Goal: Communication & Community: Answer question/provide support

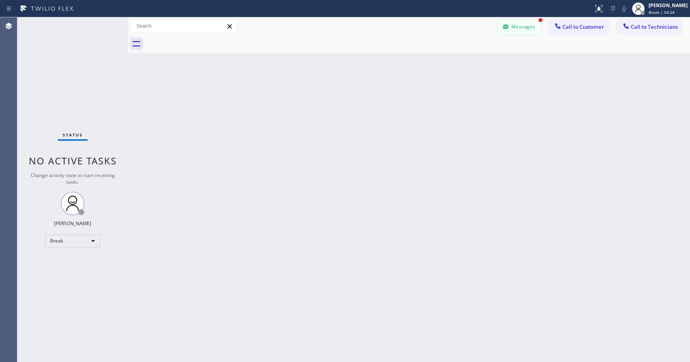
click at [521, 24] on button "Messages" at bounding box center [518, 26] width 43 height 15
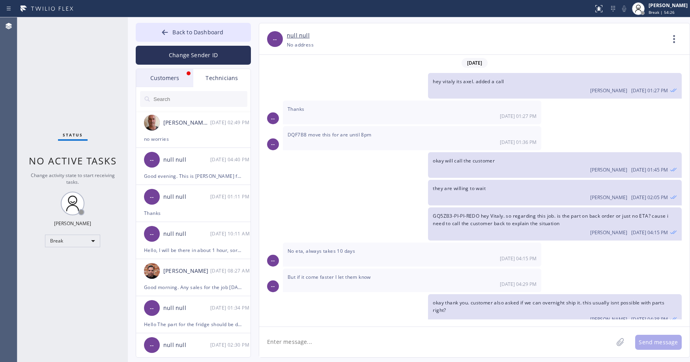
scroll to position [35, 0]
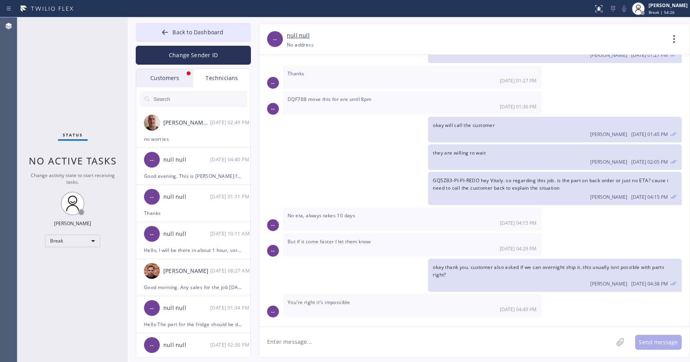
click at [167, 74] on div "Customers" at bounding box center [164, 78] width 57 height 18
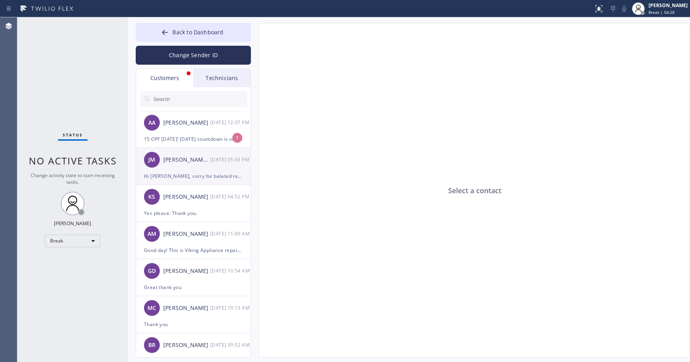
click at [182, 167] on div "[PERSON_NAME] [PERSON_NAME] Ms [DATE] 05:56 PM" at bounding box center [193, 160] width 115 height 24
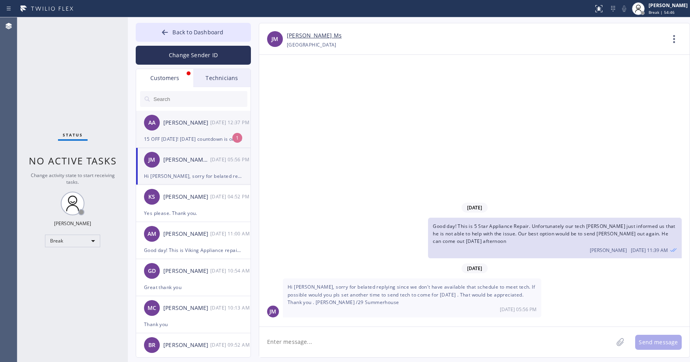
click at [189, 132] on div "AA [PERSON_NAME] [DATE] 12:37 PM" at bounding box center [193, 123] width 115 height 24
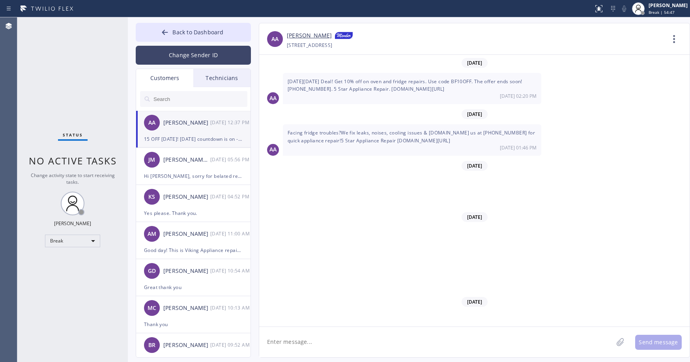
scroll to position [5565, 0]
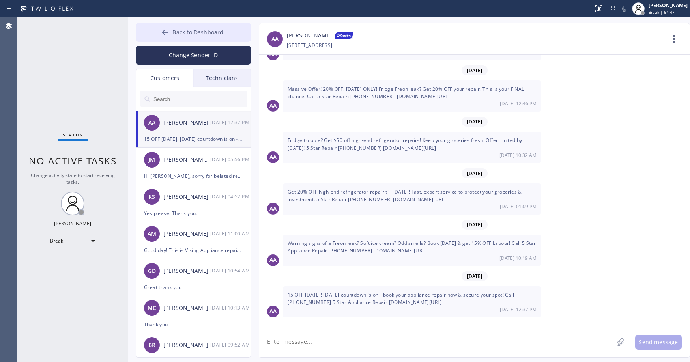
click at [186, 32] on span "Back to Dashboard" at bounding box center [197, 31] width 51 height 7
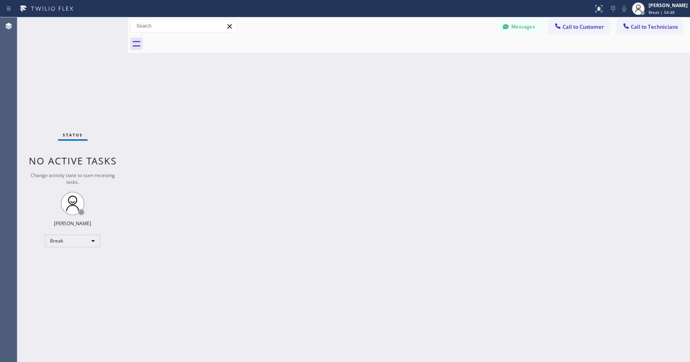
click at [91, 59] on div "Status No active tasks Change activity state to start receiving tasks. [PERSON_…" at bounding box center [72, 189] width 110 height 345
click at [65, 239] on div "Break" at bounding box center [72, 241] width 55 height 13
click at [67, 274] on li "Unavailable" at bounding box center [72, 271] width 54 height 9
click at [67, 75] on div "Status No active tasks Change activity state to start receiving tasks. [PERSON_…" at bounding box center [72, 189] width 110 height 345
drag, startPoint x: 333, startPoint y: 175, endPoint x: 207, endPoint y: 142, distance: 130.8
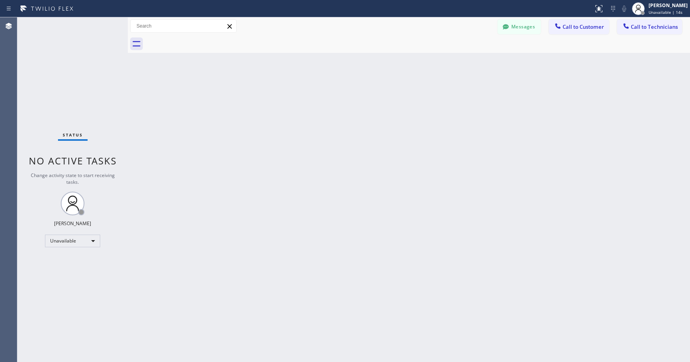
click at [327, 174] on div "Back to Dashboard Change Sender ID Customers Technicians AA [PERSON_NAME] [DATE…" at bounding box center [409, 189] width 562 height 345
click at [95, 95] on div "Status No active tasks Change activity state to start receiving tasks. [PERSON_…" at bounding box center [72, 189] width 110 height 345
click at [68, 79] on div "Status No active tasks Change activity state to start receiving tasks. [PERSON_…" at bounding box center [72, 189] width 110 height 345
click at [72, 82] on div "Status No active tasks Change activity state to start receiving tasks. [PERSON_…" at bounding box center [72, 189] width 110 height 345
click at [79, 78] on div "Status No active tasks Change activity state to start receiving tasks. [PERSON_…" at bounding box center [72, 189] width 110 height 345
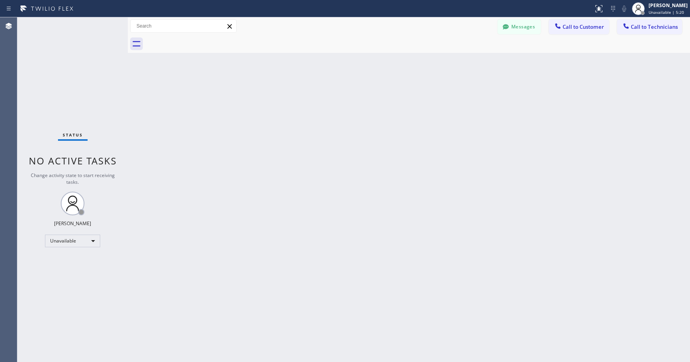
click at [60, 66] on div "Status No active tasks Change activity state to start receiving tasks. [PERSON_…" at bounding box center [72, 189] width 110 height 345
click at [59, 97] on div "Status No active tasks Change activity state to start receiving tasks. [PERSON_…" at bounding box center [72, 189] width 110 height 345
drag, startPoint x: 51, startPoint y: 81, endPoint x: 180, endPoint y: 0, distance: 151.9
click at [53, 81] on div "Status No active tasks Change activity state to start receiving tasks. [PERSON_…" at bounding box center [72, 189] width 110 height 345
click at [58, 65] on div "Status No active tasks Change activity state to start receiving tasks. [PERSON_…" at bounding box center [72, 189] width 110 height 345
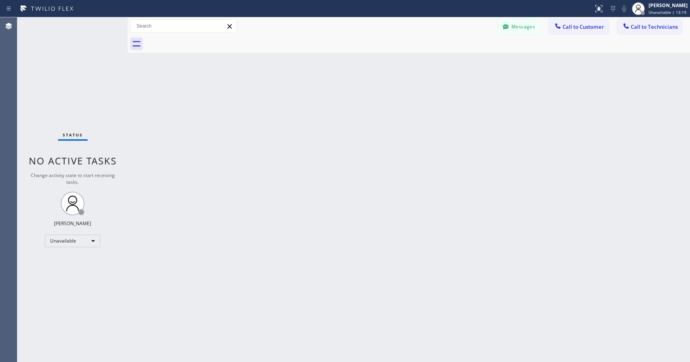
click at [62, 77] on div "Status No active tasks Change activity state to start receiving tasks. [PERSON_…" at bounding box center [72, 189] width 110 height 345
click at [58, 69] on div "Status No active tasks Change activity state to start receiving tasks. [PERSON_…" at bounding box center [72, 189] width 110 height 345
drag, startPoint x: 78, startPoint y: 72, endPoint x: 148, endPoint y: 20, distance: 87.4
click at [78, 72] on div "Status No active tasks Change activity state to start receiving tasks. [PERSON_…" at bounding box center [72, 189] width 110 height 345
drag, startPoint x: 76, startPoint y: 51, endPoint x: 69, endPoint y: 86, distance: 34.9
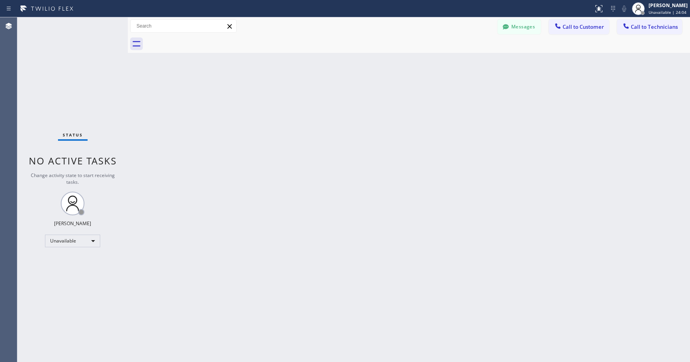
click at [76, 52] on div "Status No active tasks Change activity state to start receiving tasks. [PERSON_…" at bounding box center [72, 189] width 110 height 345
click at [66, 78] on div "Status No active tasks Change activity state to start receiving tasks. [PERSON_…" at bounding box center [72, 189] width 110 height 345
drag, startPoint x: 95, startPoint y: 81, endPoint x: 95, endPoint y: 86, distance: 4.7
click at [95, 81] on div "Status No active tasks Change activity state to start receiving tasks. [PERSON_…" at bounding box center [72, 189] width 110 height 345
click at [70, 86] on div "Status No active tasks Change activity state to start receiving tasks. [PERSON_…" at bounding box center [72, 189] width 110 height 345
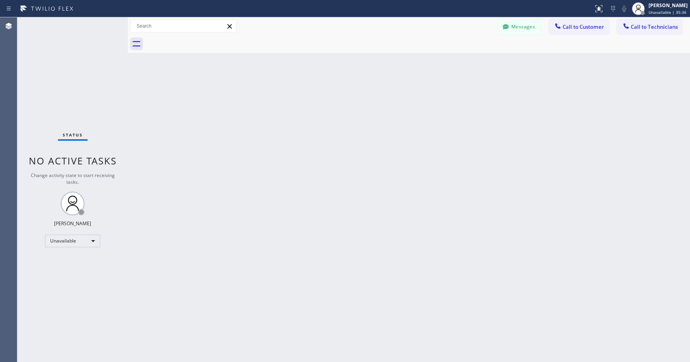
click at [60, 74] on div "Status No active tasks Change activity state to start receiving tasks. [PERSON_…" at bounding box center [72, 189] width 110 height 345
click at [73, 69] on div "Status No active tasks Change activity state to start receiving tasks. [PERSON_…" at bounding box center [72, 189] width 110 height 345
click at [49, 93] on div "Status No active tasks Change activity state to start receiving tasks. [PERSON_…" at bounding box center [72, 189] width 110 height 345
drag, startPoint x: 64, startPoint y: 67, endPoint x: 174, endPoint y: 76, distance: 110.3
click at [65, 67] on div "Status No active tasks Change activity state to start receiving tasks. [PERSON_…" at bounding box center [72, 189] width 110 height 345
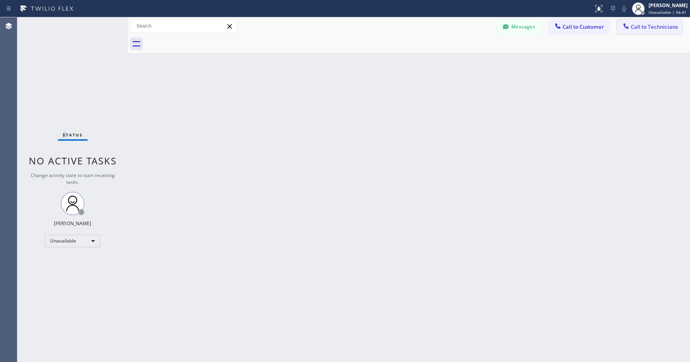
click at [629, 29] on icon at bounding box center [626, 26] width 8 height 8
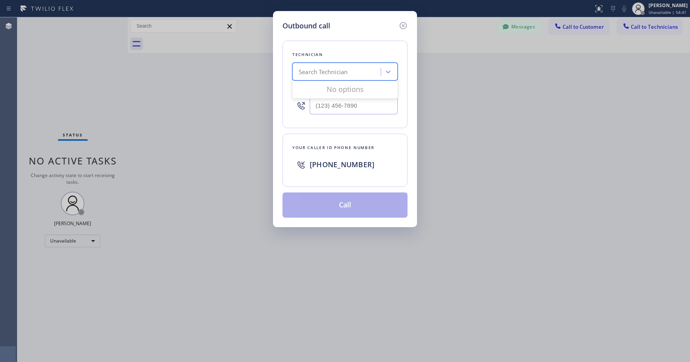
click at [322, 72] on div "Search Technician" at bounding box center [322, 71] width 49 height 9
drag, startPoint x: 55, startPoint y: 64, endPoint x: 281, endPoint y: 63, distance: 225.9
click at [56, 64] on div "Outbound call Technician Search Technician Your caller id phone number Your cal…" at bounding box center [345, 181] width 690 height 362
click at [400, 24] on icon at bounding box center [402, 25] width 7 height 7
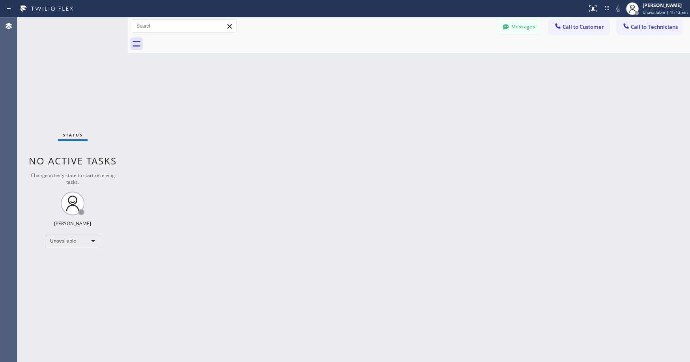
drag, startPoint x: 77, startPoint y: 54, endPoint x: 32, endPoint y: 362, distance: 311.3
click at [77, 54] on div "Status No active tasks Change activity state to start receiving tasks. [PERSON_…" at bounding box center [72, 189] width 110 height 345
click at [42, 79] on div "Status No active tasks Change activity state to start receiving tasks. [PERSON_…" at bounding box center [72, 189] width 110 height 345
click at [71, 83] on div "Status No active tasks Change activity state to start receiving tasks. [PERSON_…" at bounding box center [72, 189] width 110 height 345
drag, startPoint x: 61, startPoint y: 78, endPoint x: 85, endPoint y: 149, distance: 74.2
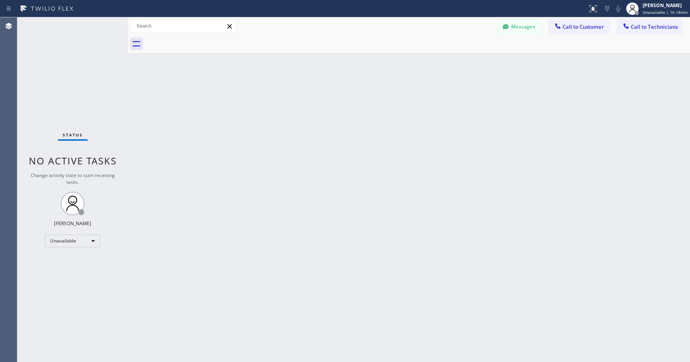
click at [61, 80] on div "Status No active tasks Change activity state to start receiving tasks. [PERSON_…" at bounding box center [72, 189] width 110 height 345
click at [75, 82] on div "Status No active tasks Change activity state to start receiving tasks. [PERSON_…" at bounding box center [72, 189] width 110 height 345
click at [72, 76] on div "Status No active tasks Change activity state to start receiving tasks. [PERSON_…" at bounding box center [72, 189] width 110 height 345
click at [73, 39] on div "Status No active tasks Change activity state to start receiving tasks. [PERSON_…" at bounding box center [72, 189] width 110 height 345
drag, startPoint x: 60, startPoint y: 75, endPoint x: 466, endPoint y: 58, distance: 407.2
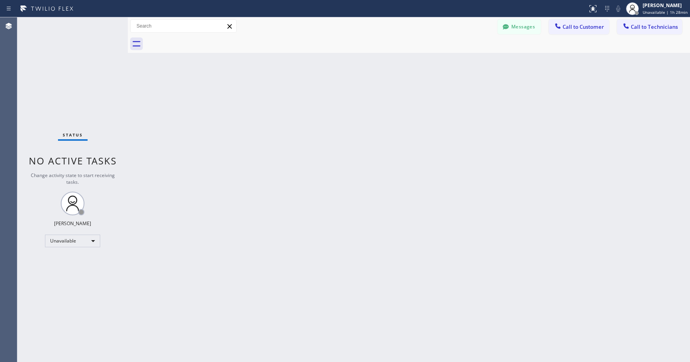
click at [64, 75] on div "Status No active tasks Change activity state to start receiving tasks. [PERSON_…" at bounding box center [72, 189] width 110 height 345
click at [522, 24] on button "Messages" at bounding box center [518, 26] width 43 height 15
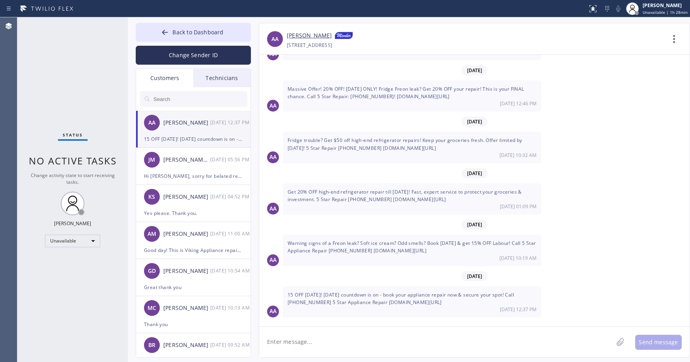
click at [171, 79] on div "Customers" at bounding box center [164, 78] width 57 height 18
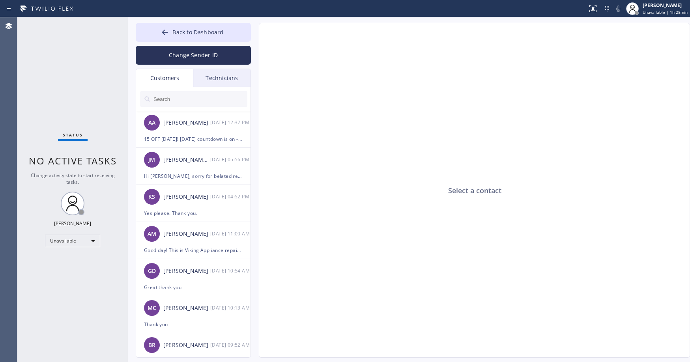
click at [184, 102] on input "text" at bounding box center [200, 99] width 95 height 16
paste input "2166R4"
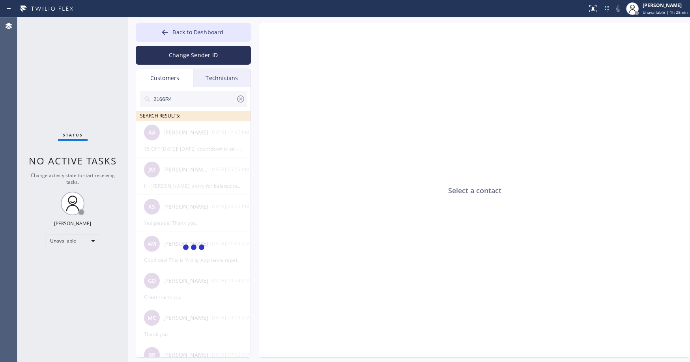
type input "2166R4"
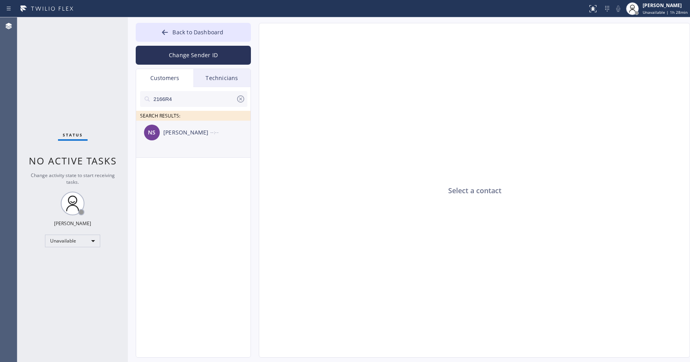
click at [212, 147] on li "NS [PERSON_NAME] --:--" at bounding box center [193, 139] width 115 height 37
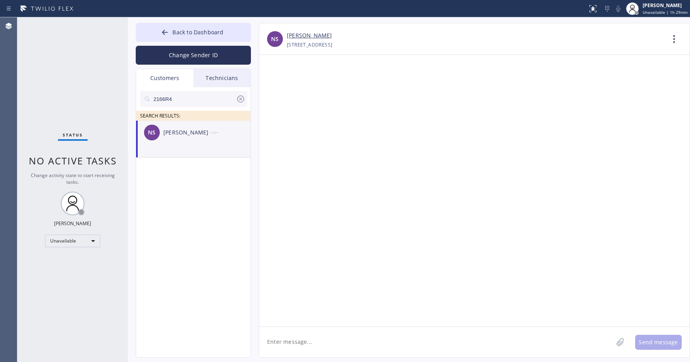
click at [322, 344] on textarea at bounding box center [436, 342] width 354 height 30
paste textarea "Viking Repair Service"
drag, startPoint x: 414, startPoint y: 343, endPoint x: 372, endPoint y: 345, distance: 41.5
click at [372, 345] on textarea "Good day! This is Viking Repair Service. Unfortunately" at bounding box center [443, 342] width 368 height 30
drag, startPoint x: 74, startPoint y: 87, endPoint x: 73, endPoint y: 98, distance: 11.0
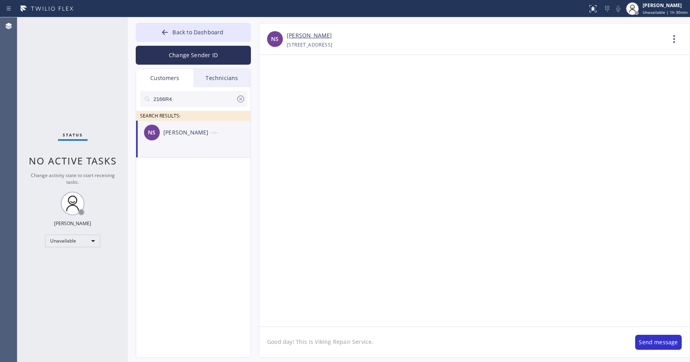
click at [74, 89] on div "Status No active tasks Change activity state to start receiving tasks. [PERSON_…" at bounding box center [72, 189] width 110 height 345
click at [390, 343] on textarea "Good day! This is Viking Repair Service." at bounding box center [443, 342] width 368 height 30
click at [61, 62] on div "Status No active tasks Change activity state to start receiving tasks. [PERSON_…" at bounding box center [72, 189] width 110 height 345
click at [89, 64] on div "Status No active tasks Change activity state to start receiving tasks. [PERSON_…" at bounding box center [72, 189] width 110 height 345
click at [524, 343] on textarea "Good day! This is Viking Repair Service. The tech requires a special tool to be…" at bounding box center [443, 342] width 368 height 30
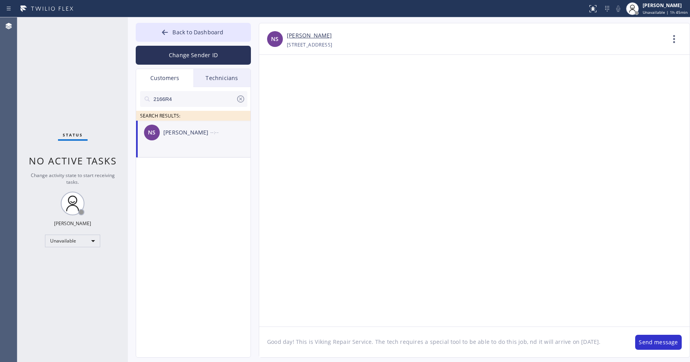
click at [521, 343] on textarea "Good day! This is Viking Repair Service. The tech requires a special tool to be…" at bounding box center [443, 342] width 368 height 30
click at [617, 341] on textarea "Good day! This is Viking Repair Service. The tech requires a special tool to be…" at bounding box center [443, 342] width 368 height 30
type textarea "Good day! This is Viking Repair Service. The tech requires a special tool to be…"
click at [648, 343] on button "Send message" at bounding box center [658, 342] width 47 height 15
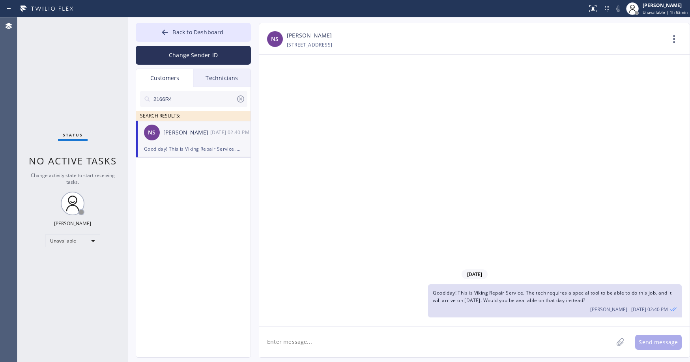
click at [72, 95] on div "Status No active tasks Change activity state to start receiving tasks. [PERSON_…" at bounding box center [72, 189] width 110 height 345
click at [240, 102] on icon at bounding box center [240, 98] width 7 height 7
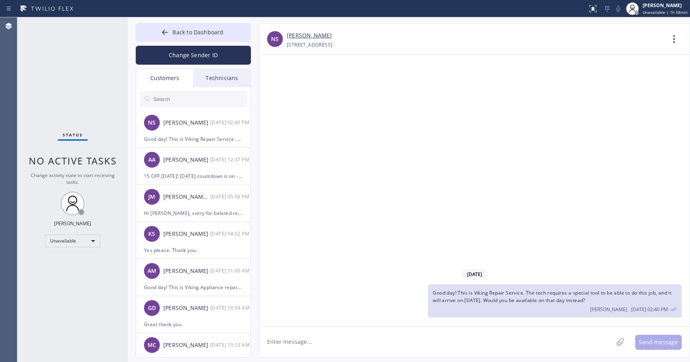
drag, startPoint x: 90, startPoint y: 76, endPoint x: 58, endPoint y: 277, distance: 203.3
click at [89, 80] on div "Status No active tasks Change activity state to start receiving tasks. [PERSON_…" at bounding box center [72, 189] width 110 height 345
click at [205, 34] on span "Back to Dashboard" at bounding box center [197, 31] width 51 height 7
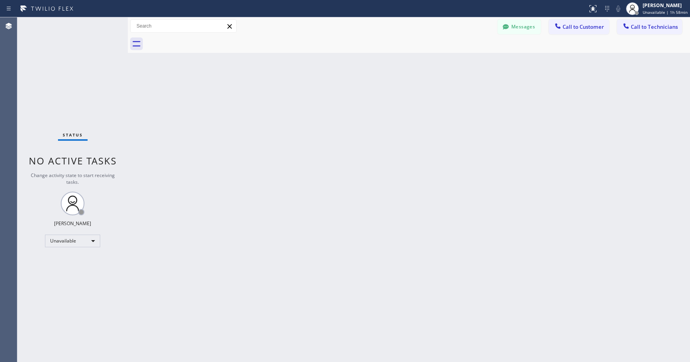
drag, startPoint x: 76, startPoint y: 67, endPoint x: 46, endPoint y: 356, distance: 290.6
click at [76, 67] on div "Status No active tasks Change activity state to start receiving tasks. [PERSON_…" at bounding box center [72, 189] width 110 height 345
click at [68, 240] on div "Unavailable" at bounding box center [72, 241] width 55 height 13
click at [62, 263] on li "Available" at bounding box center [72, 261] width 54 height 9
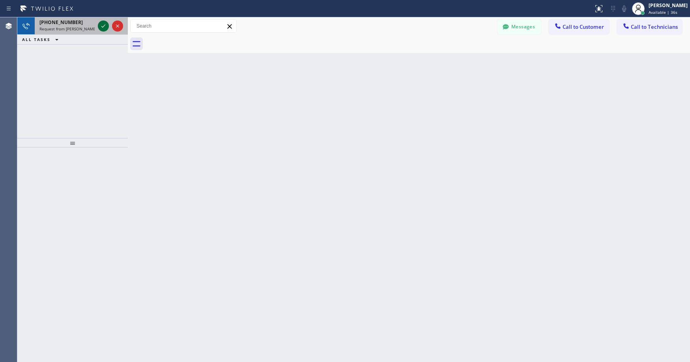
click at [102, 30] on icon at bounding box center [103, 25] width 9 height 9
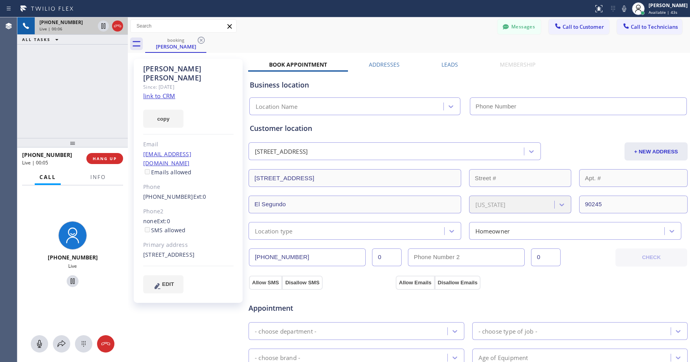
type input "[PHONE_NUMBER]"
click at [57, 97] on div "[PHONE_NUMBER] Live | 06:25 ALL TASKS ALL TASKS ACTIVE TASKS TASKS IN WRAP UP" at bounding box center [72, 77] width 110 height 121
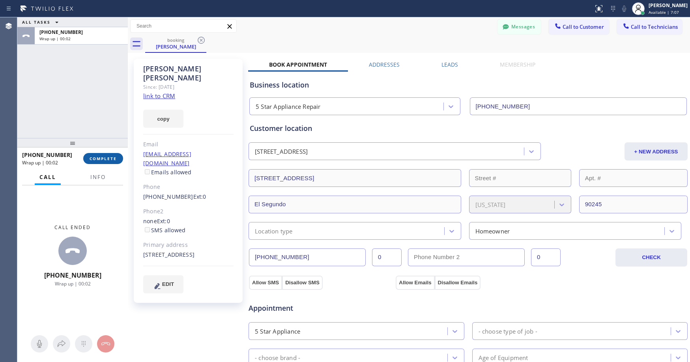
click at [106, 157] on span "COMPLETE" at bounding box center [102, 159] width 27 height 6
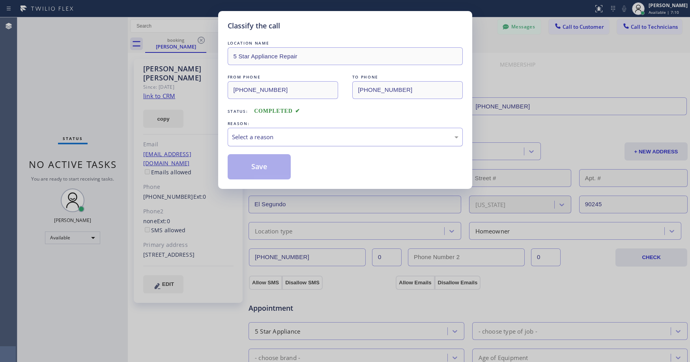
click at [260, 136] on div "Select a reason" at bounding box center [345, 136] width 226 height 9
click at [262, 168] on button "Save" at bounding box center [258, 166] width 63 height 25
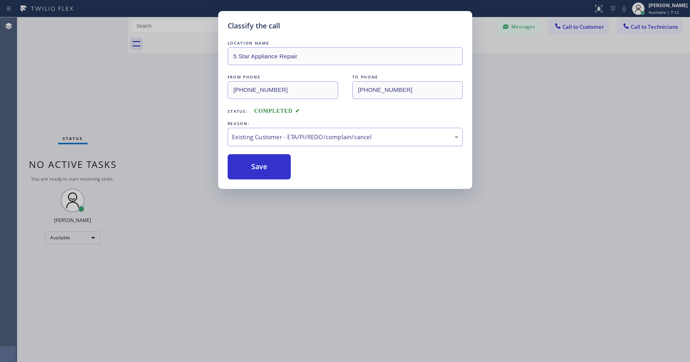
click at [59, 105] on div "Classify the call LOCATION NAME 5 Star Appliance Repair FROM PHONE [PHONE_NUMBE…" at bounding box center [345, 181] width 690 height 362
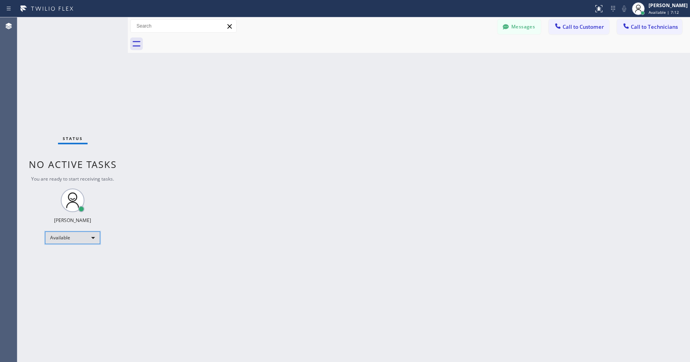
click at [73, 239] on div "Available" at bounding box center [72, 237] width 55 height 13
click at [65, 272] on li "Unavailable" at bounding box center [72, 268] width 54 height 9
click at [58, 107] on div "Status No active tasks You are ready to start receiving tasks. [PERSON_NAME] Av…" at bounding box center [72, 189] width 110 height 345
click at [67, 49] on div "Status No active tasks Change activity state to start receiving tasks. [PERSON_…" at bounding box center [72, 189] width 110 height 345
click at [62, 242] on div "Unavailable" at bounding box center [72, 241] width 55 height 13
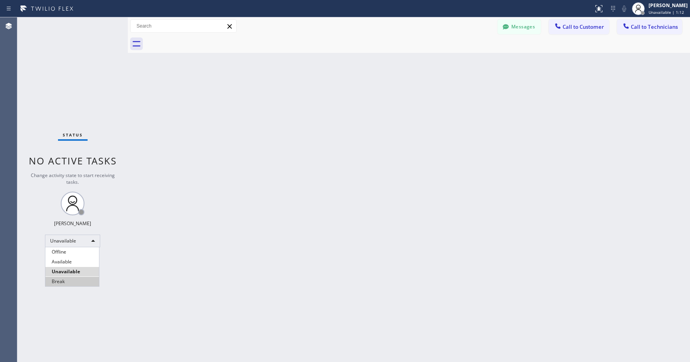
click at [63, 279] on li "Break" at bounding box center [72, 281] width 54 height 9
click at [77, 84] on div "Status No active tasks Change activity state to start receiving tasks. [PERSON_…" at bounding box center [72, 189] width 110 height 345
click at [71, 243] on div "Break" at bounding box center [72, 241] width 55 height 13
click at [58, 271] on li "Unavailable" at bounding box center [72, 271] width 54 height 9
click at [81, 70] on div "Status No active tasks Change activity state to start receiving tasks. [PERSON_…" at bounding box center [72, 189] width 110 height 345
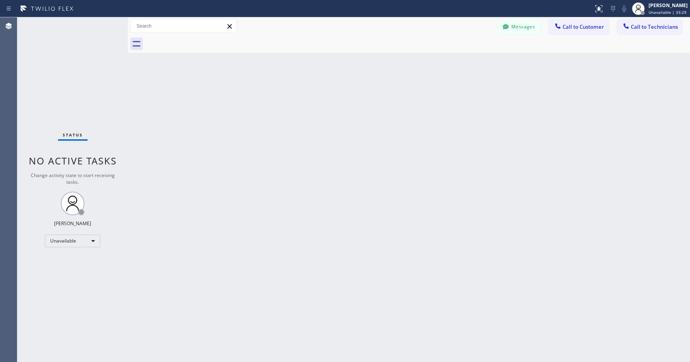
click at [70, 71] on div "Status No active tasks Change activity state to start receiving tasks. [PERSON_…" at bounding box center [72, 189] width 110 height 345
click at [80, 82] on div "Status No active tasks Change activity state to start receiving tasks. [PERSON_…" at bounding box center [72, 189] width 110 height 345
click at [75, 88] on div "Status No active tasks Change activity state to start receiving tasks. [PERSON_…" at bounding box center [72, 189] width 110 height 345
